Goal: Task Accomplishment & Management: Manage account settings

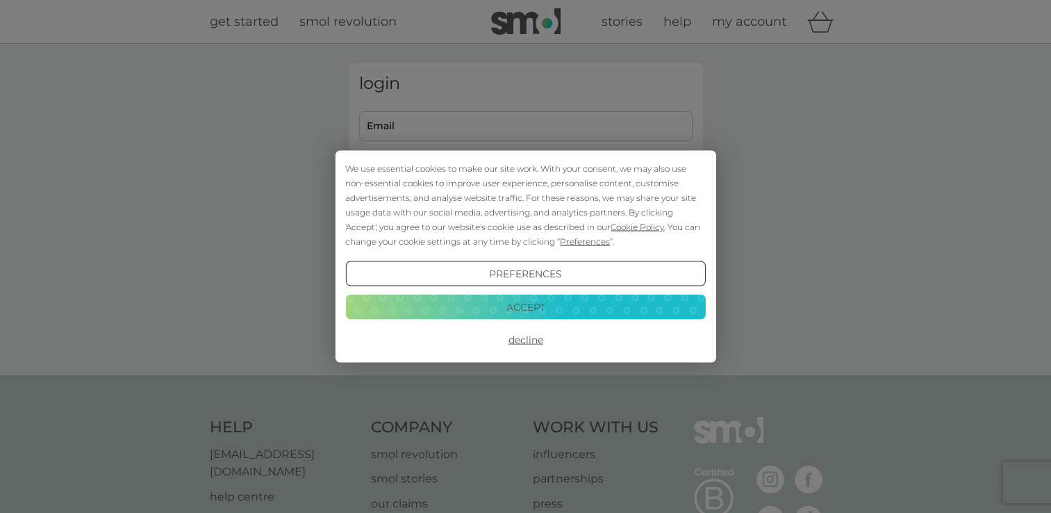
type input "[EMAIL_ADDRESS][DOMAIN_NAME]"
click at [558, 300] on button "Accept" at bounding box center [525, 306] width 360 height 25
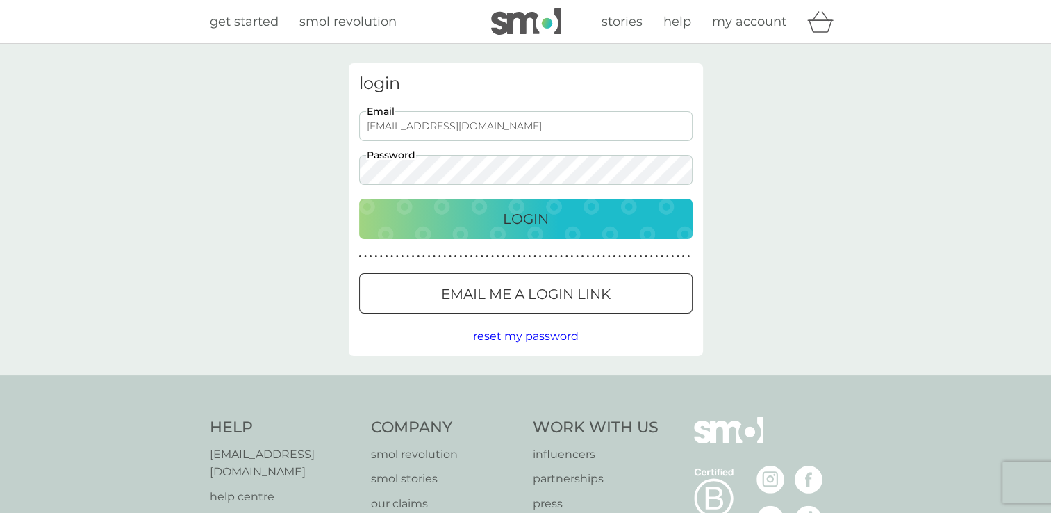
click at [512, 211] on p "Login" at bounding box center [526, 219] width 46 height 22
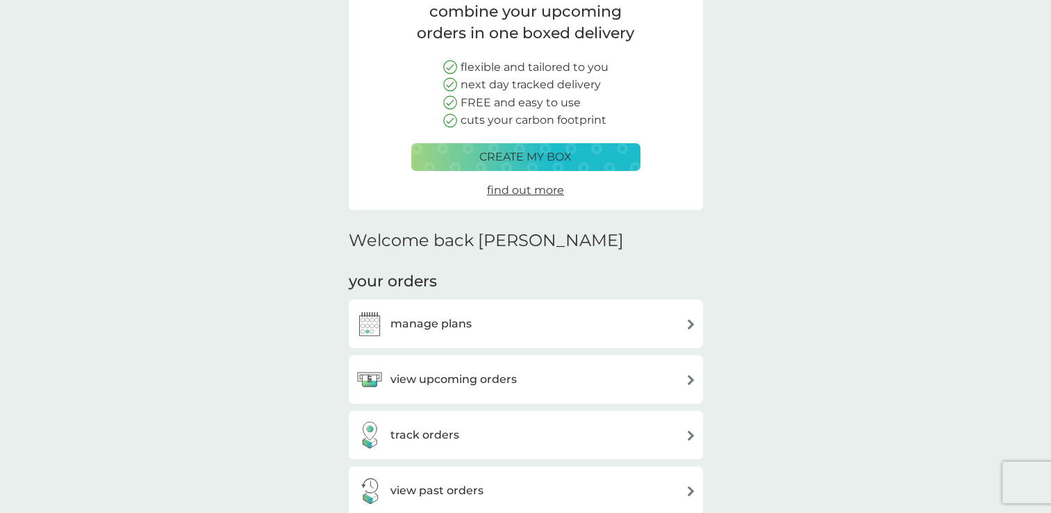
scroll to position [139, 0]
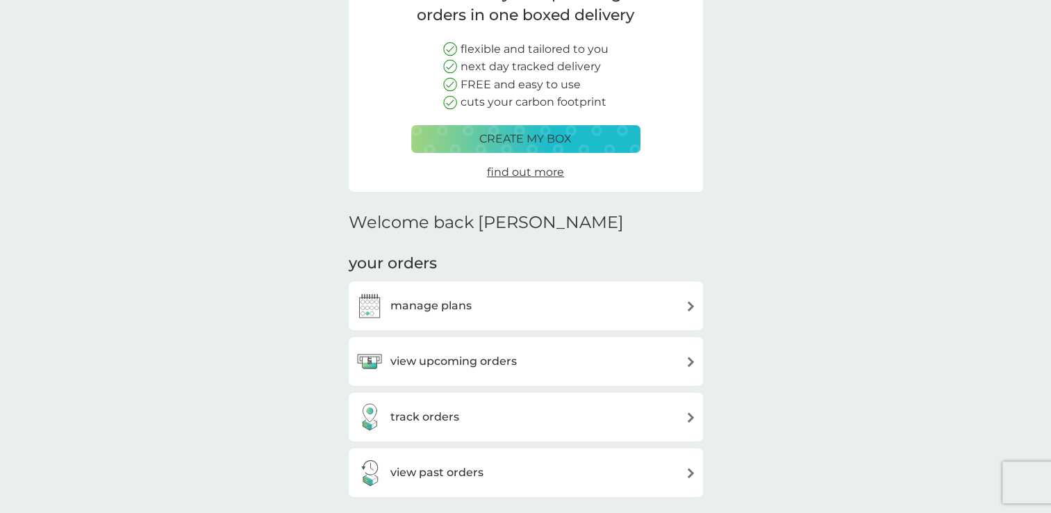
click at [506, 309] on div "manage plans" at bounding box center [526, 306] width 341 height 28
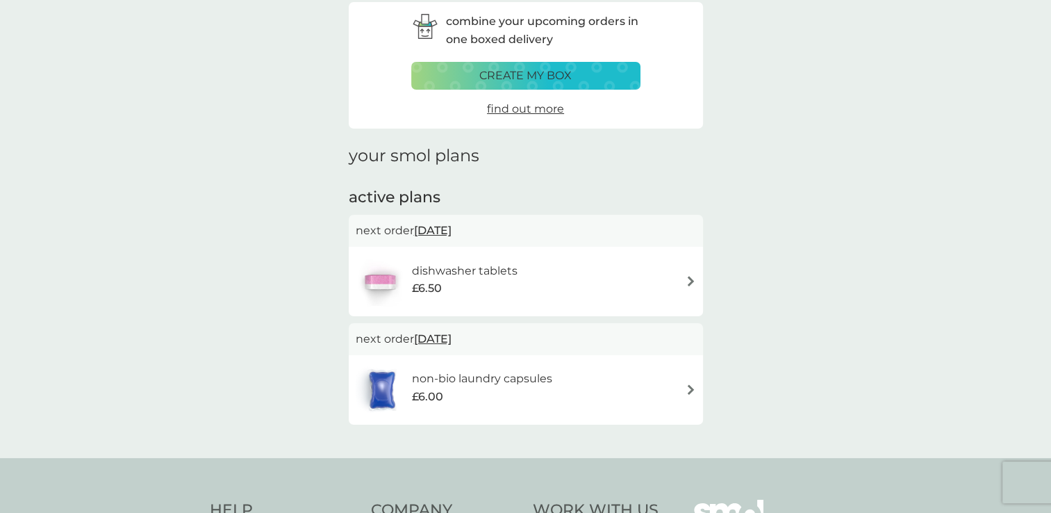
scroll to position [69, 0]
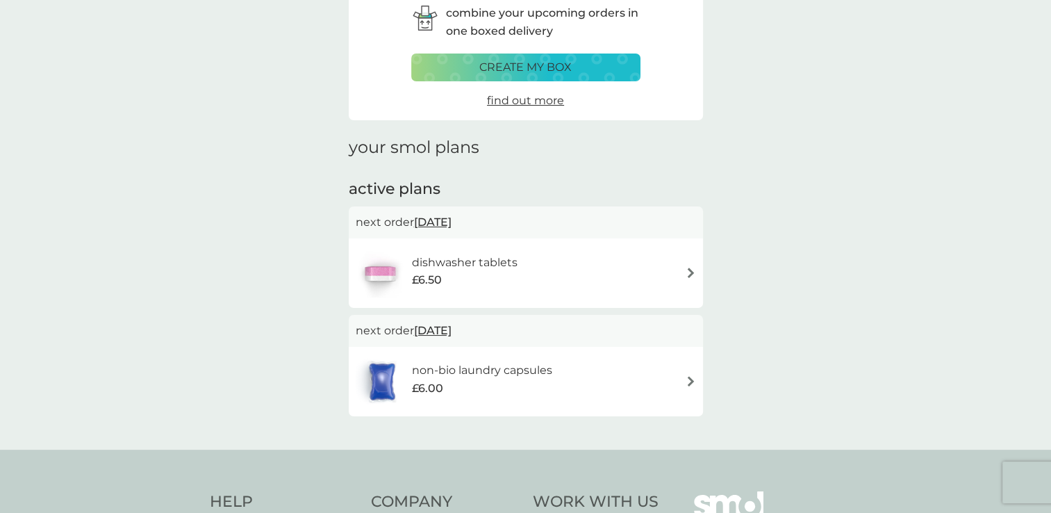
click at [615, 379] on div "non-bio laundry capsules £6.00" at bounding box center [526, 381] width 341 height 49
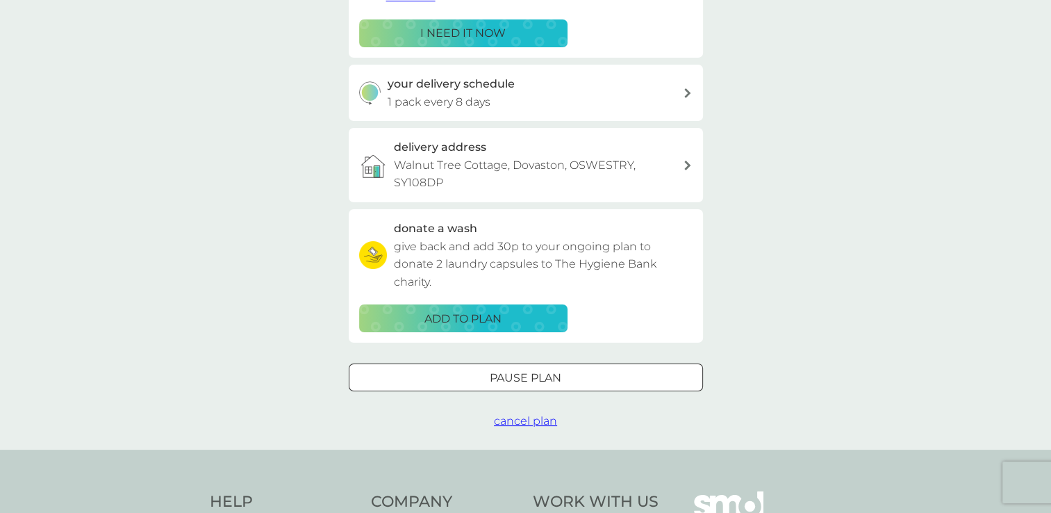
scroll to position [278, 0]
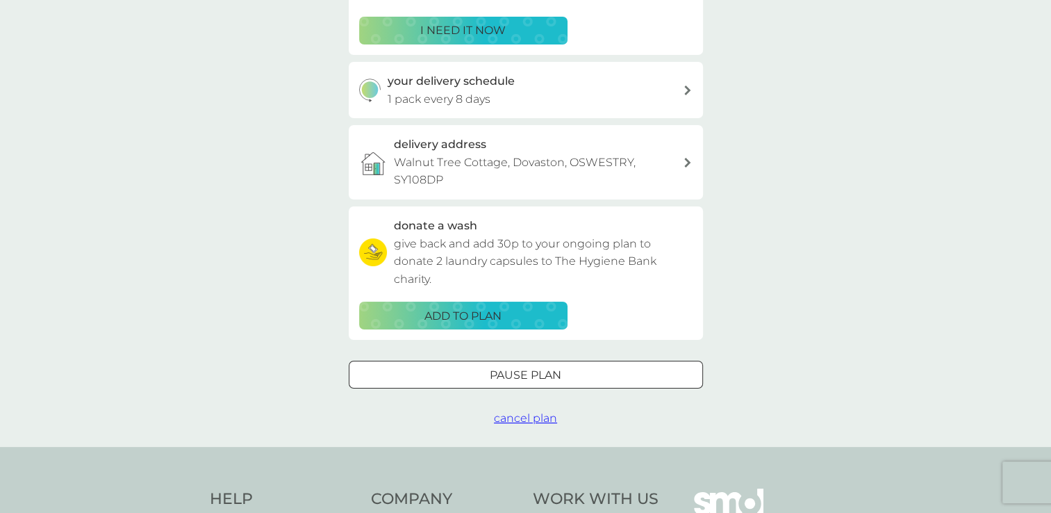
click at [521, 379] on div at bounding box center [526, 375] width 50 height 15
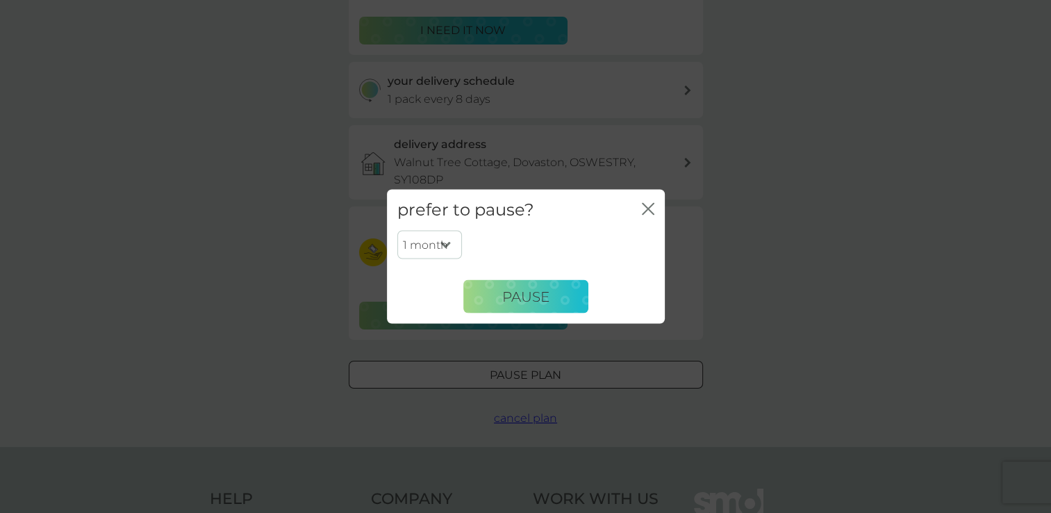
click at [445, 246] on select "1 month 2 months 3 months 4 months 5 months 6 months" at bounding box center [430, 244] width 65 height 29
click at [398, 230] on select "1 month 2 months 3 months 4 months 5 months 6 months" at bounding box center [430, 244] width 65 height 29
click at [534, 297] on span "Pause" at bounding box center [525, 296] width 47 height 17
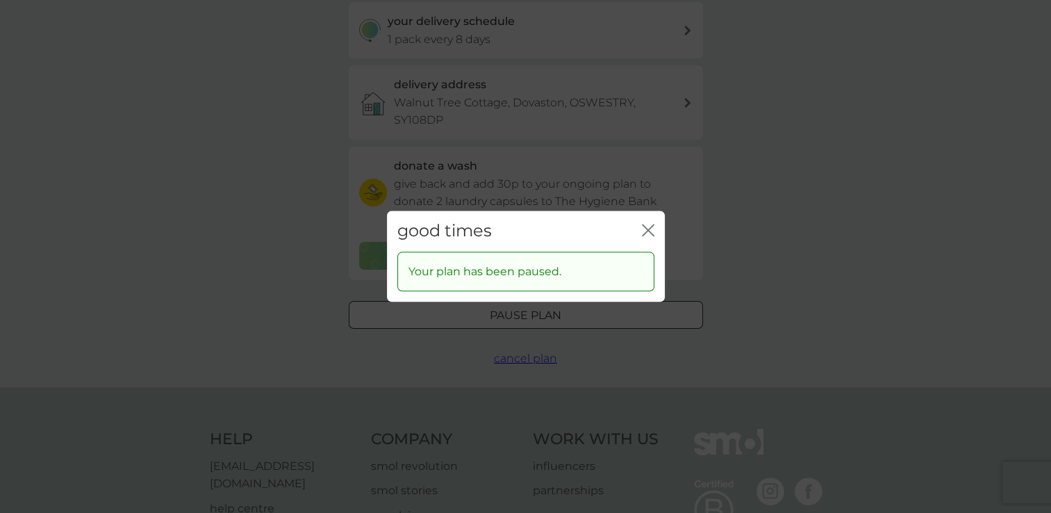
scroll to position [347, 0]
click at [650, 227] on icon "close" at bounding box center [651, 229] width 6 height 11
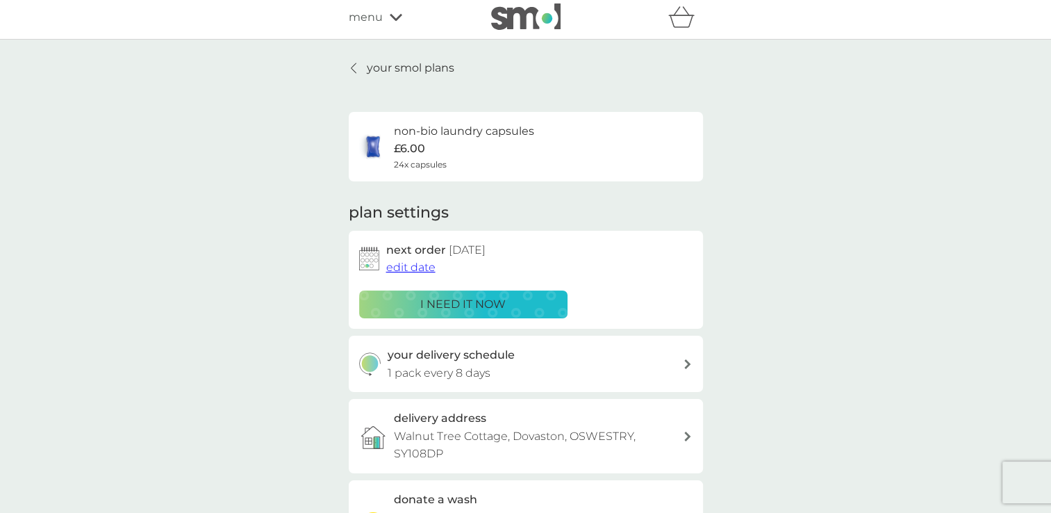
scroll to position [0, 0]
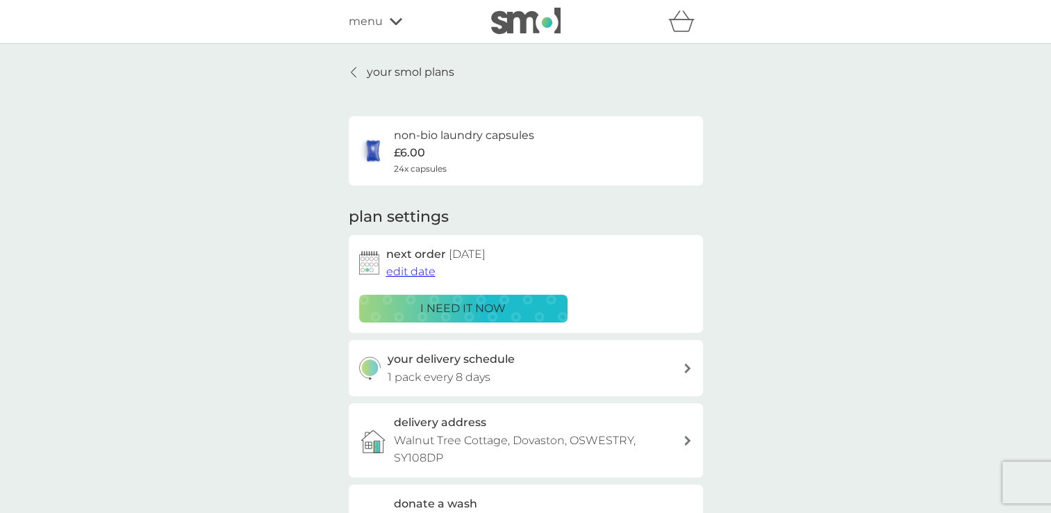
click at [410, 72] on p "your smol plans" at bounding box center [411, 72] width 88 height 18
